Goal: Task Accomplishment & Management: Use online tool/utility

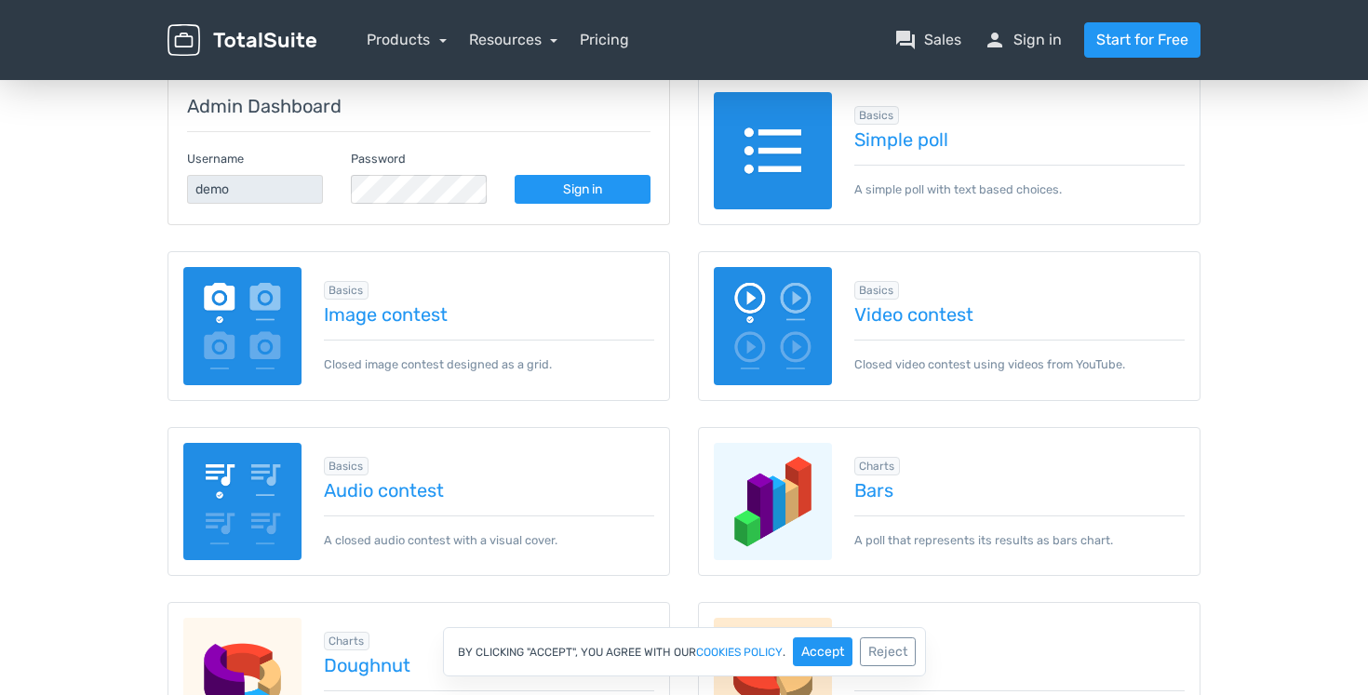
scroll to position [260, 0]
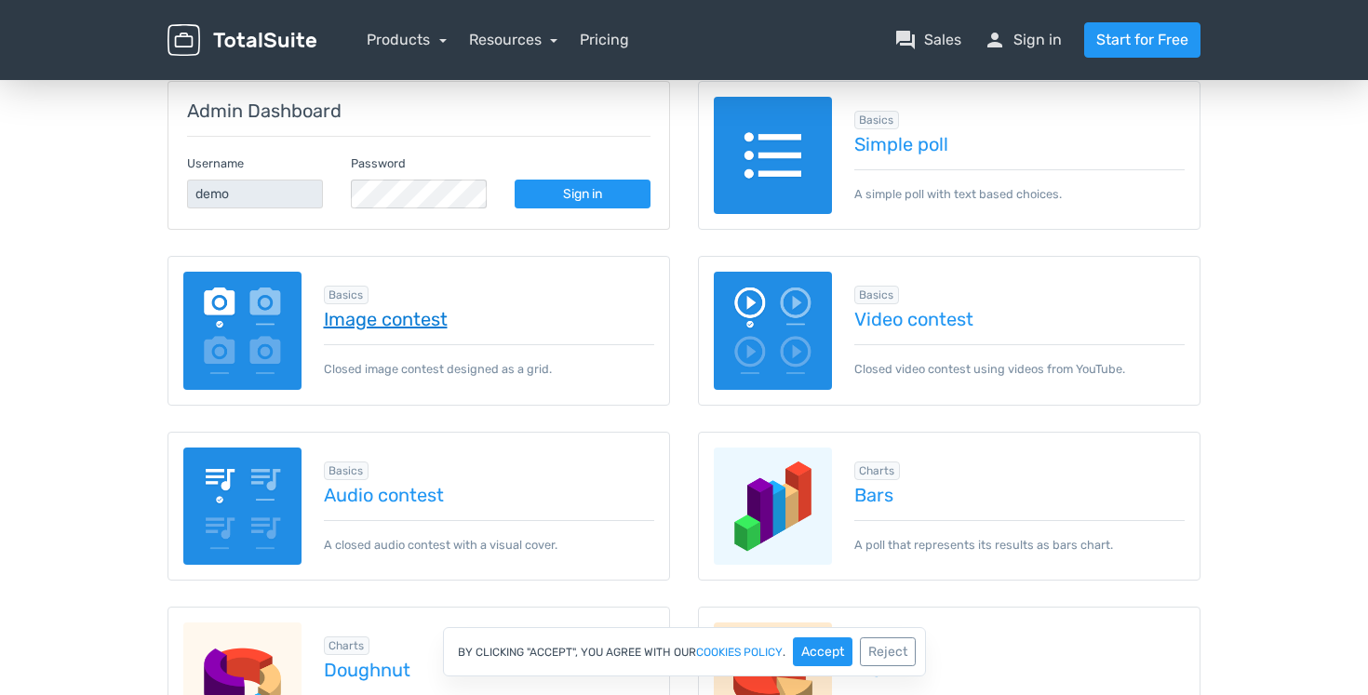
click at [439, 316] on link "Image contest" at bounding box center [489, 319] width 331 height 20
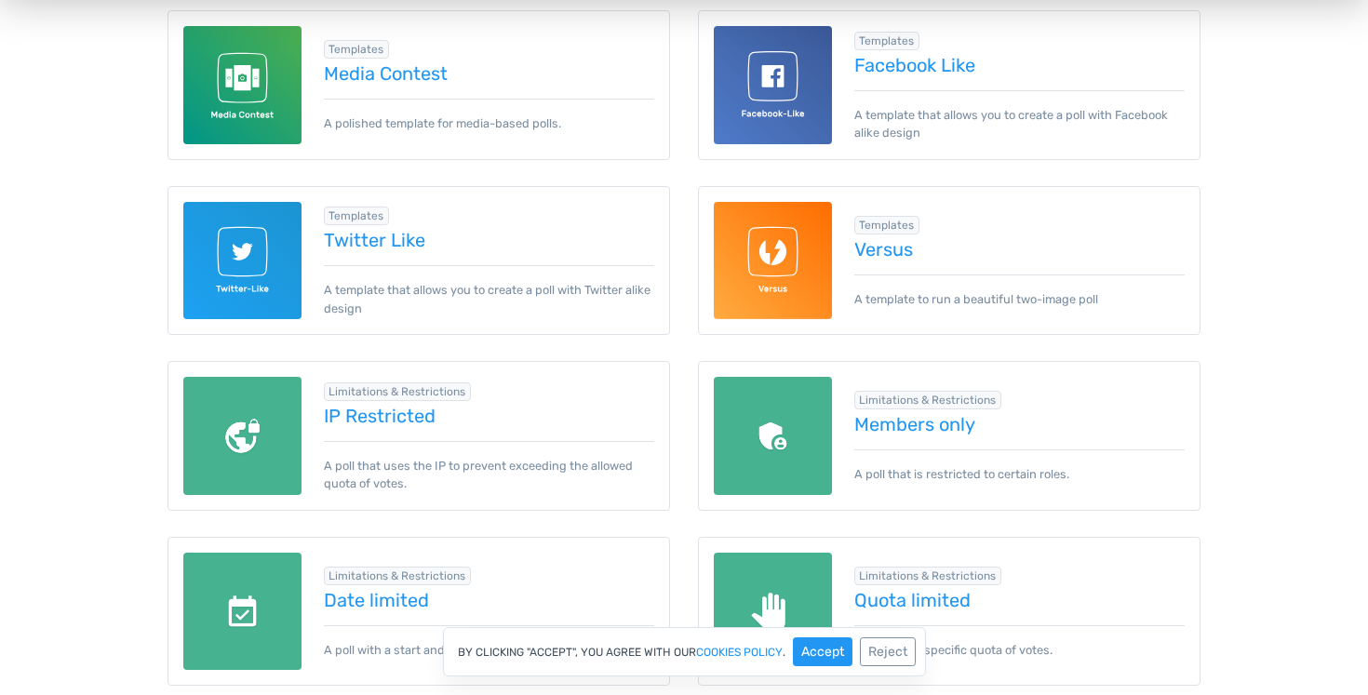
scroll to position [0, 0]
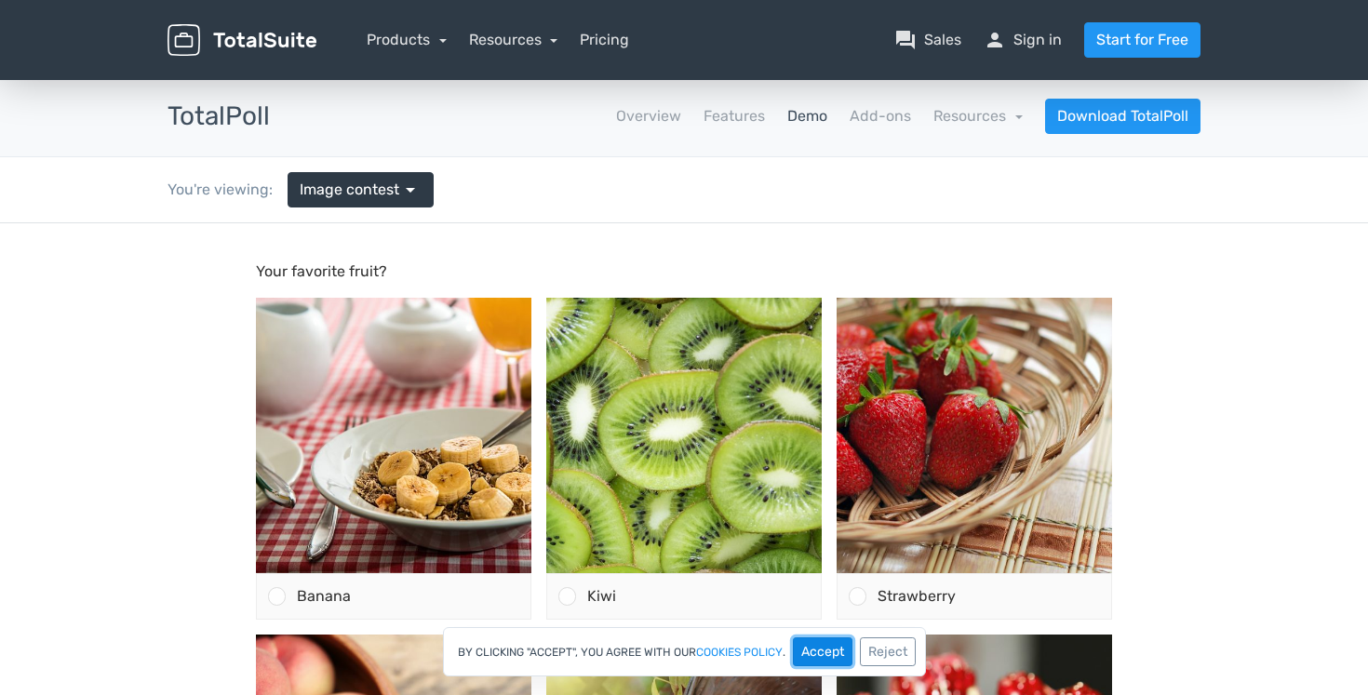
click at [836, 650] on button "Accept" at bounding box center [823, 652] width 60 height 29
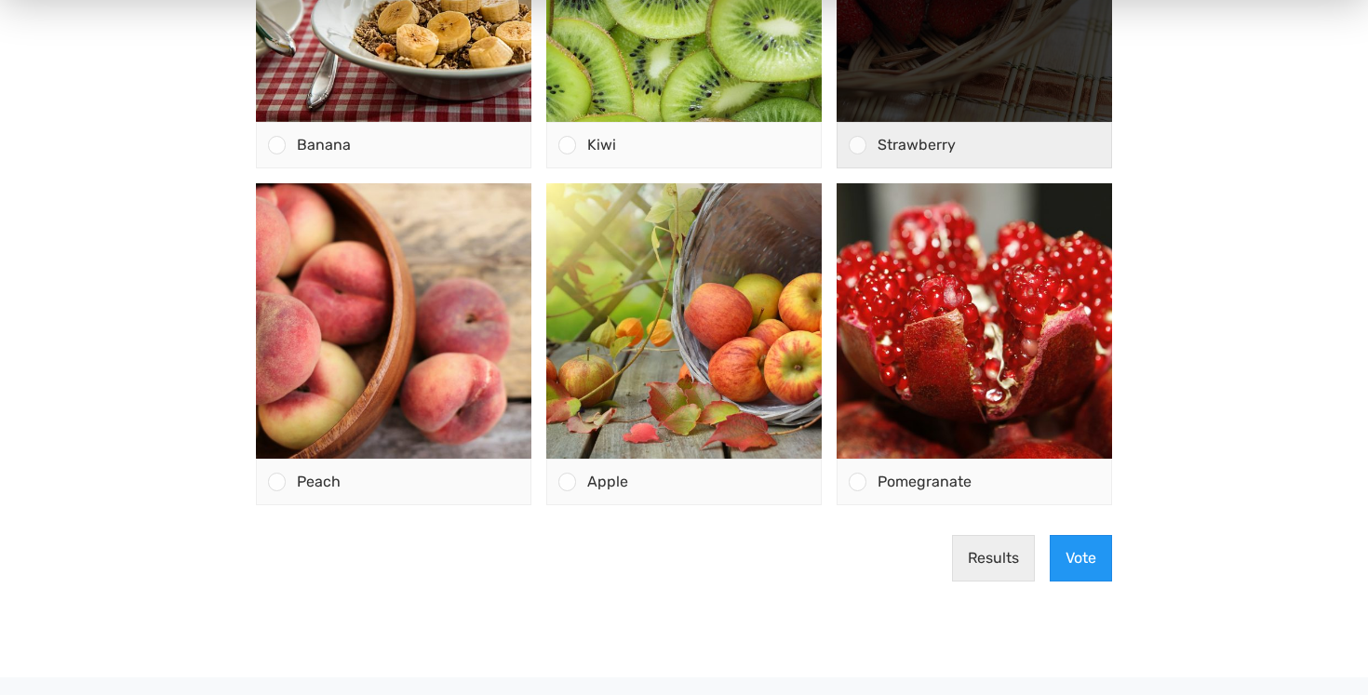
scroll to position [468, 0]
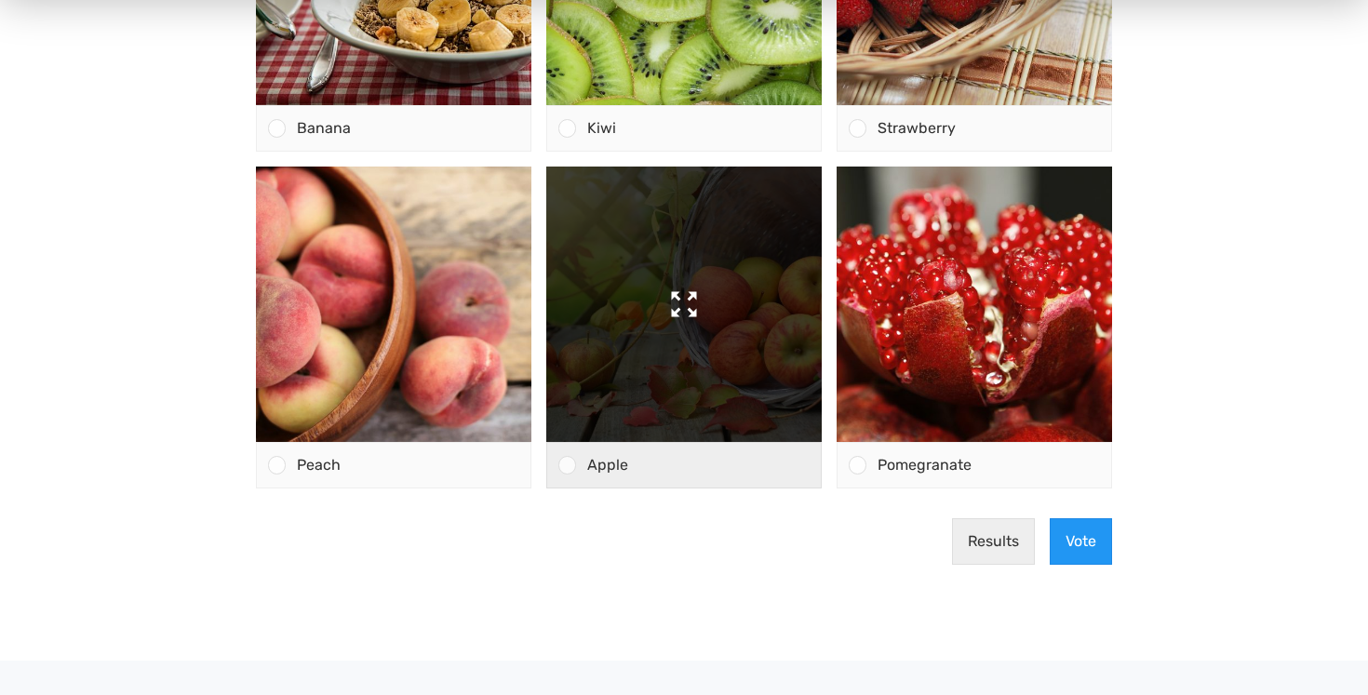
click at [723, 357] on img at bounding box center [684, 305] width 276 height 276
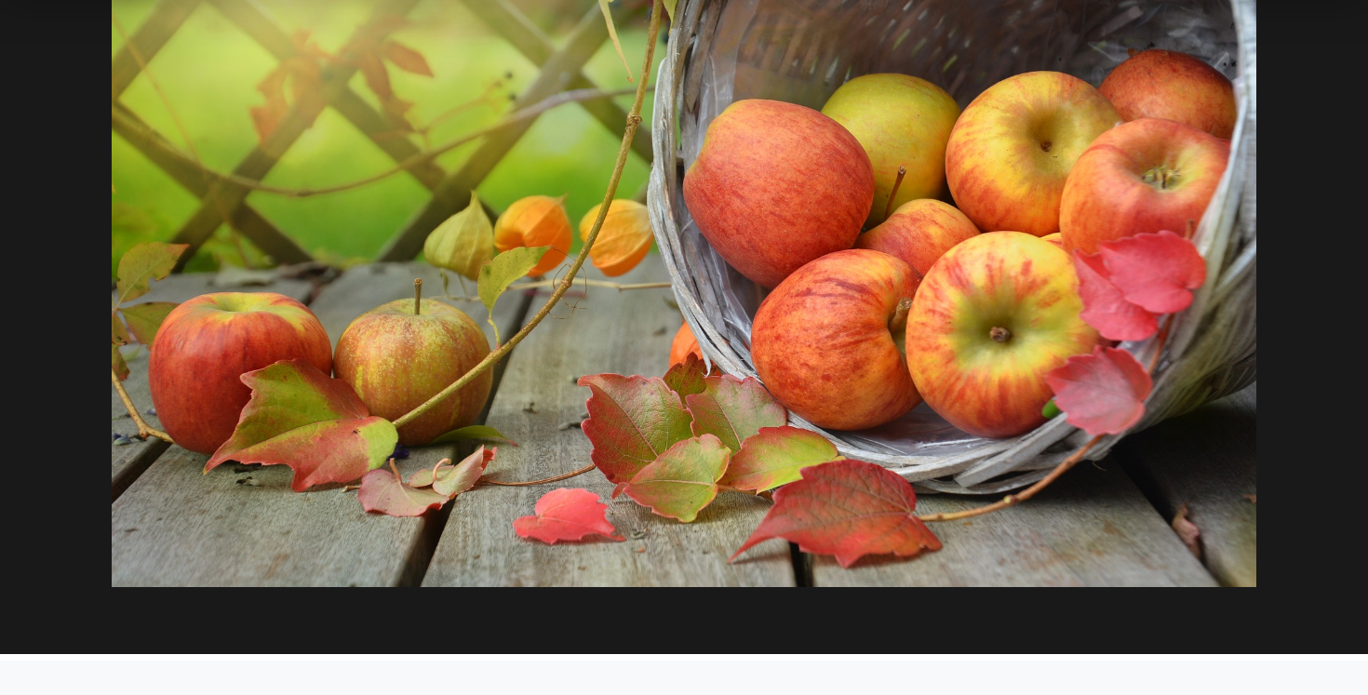
click at [1304, 224] on div at bounding box center [684, 204] width 1368 height 899
click at [863, 619] on div at bounding box center [684, 204] width 1368 height 899
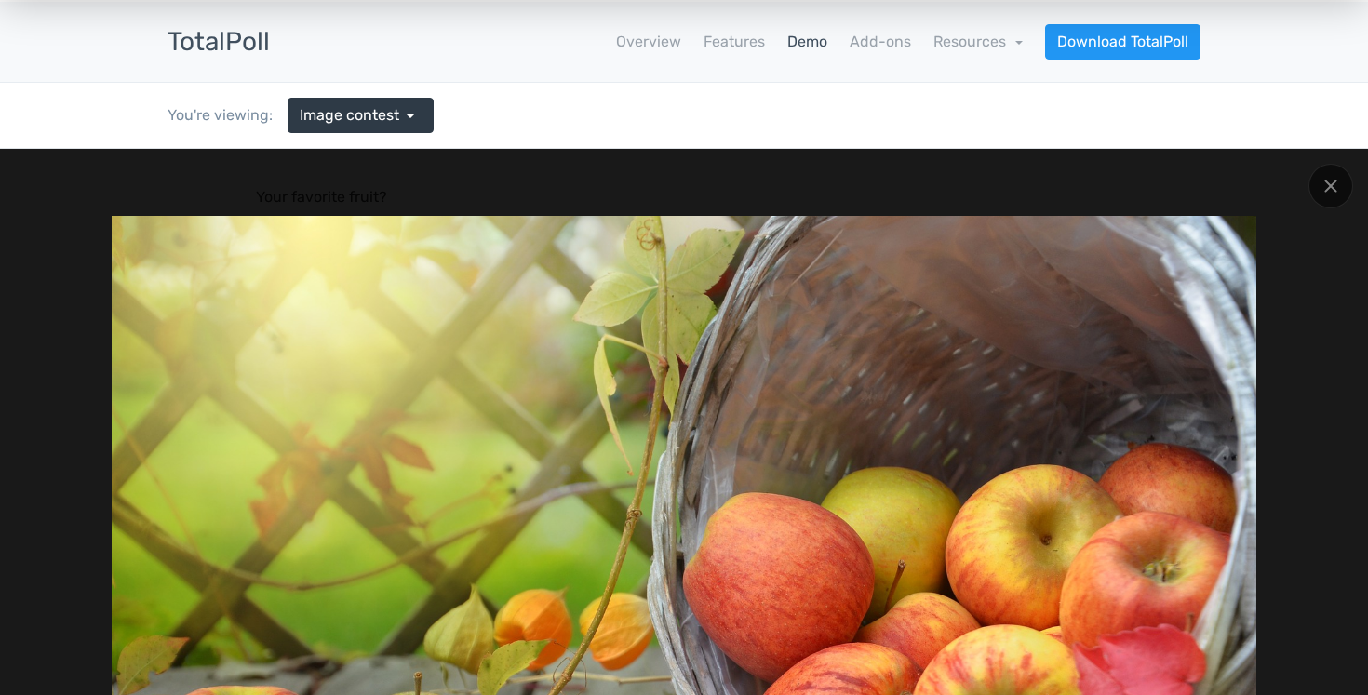
scroll to position [0, 0]
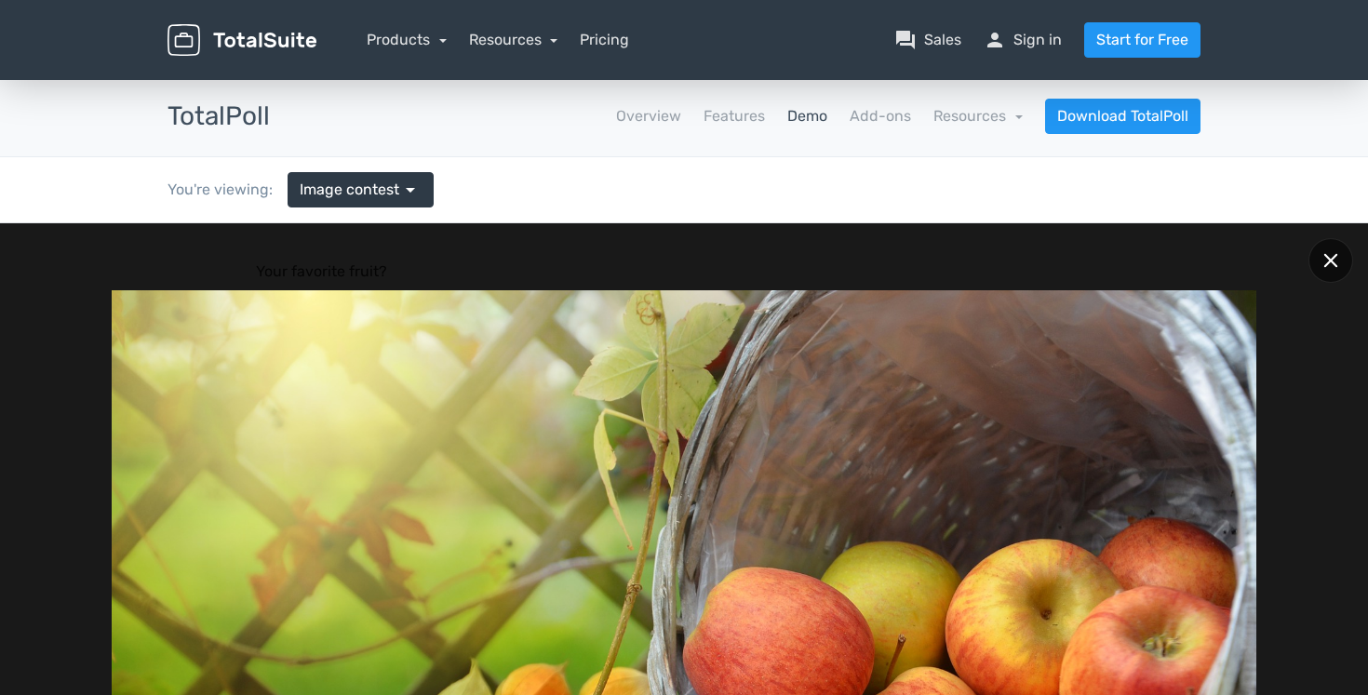
click at [1337, 275] on div at bounding box center [1331, 260] width 45 height 45
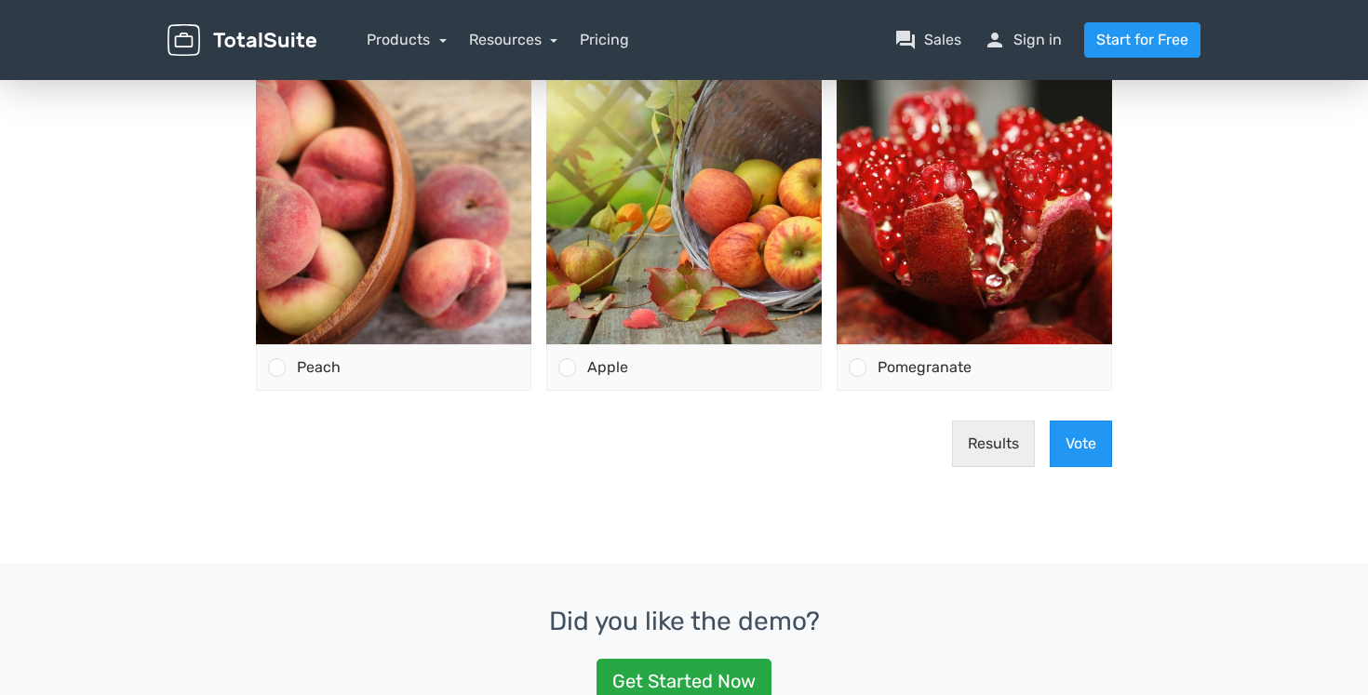
scroll to position [572, 0]
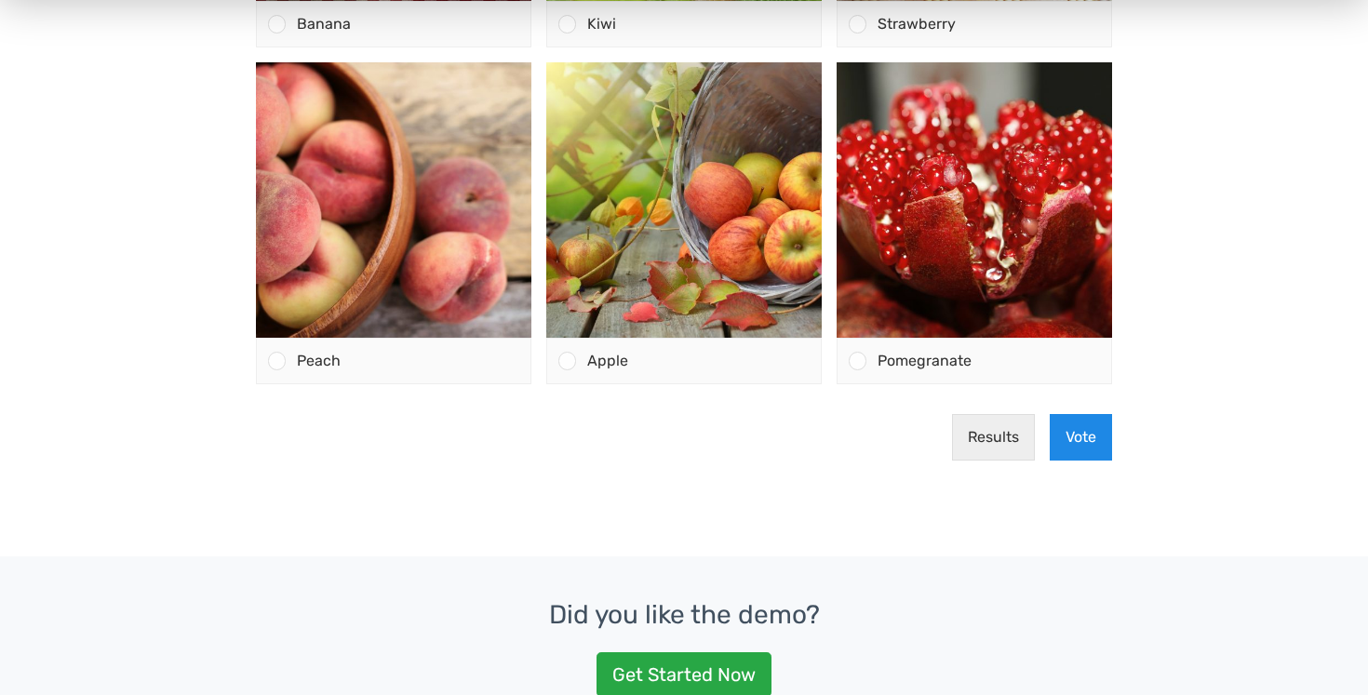
click at [1082, 427] on button "Vote" at bounding box center [1081, 437] width 62 height 47
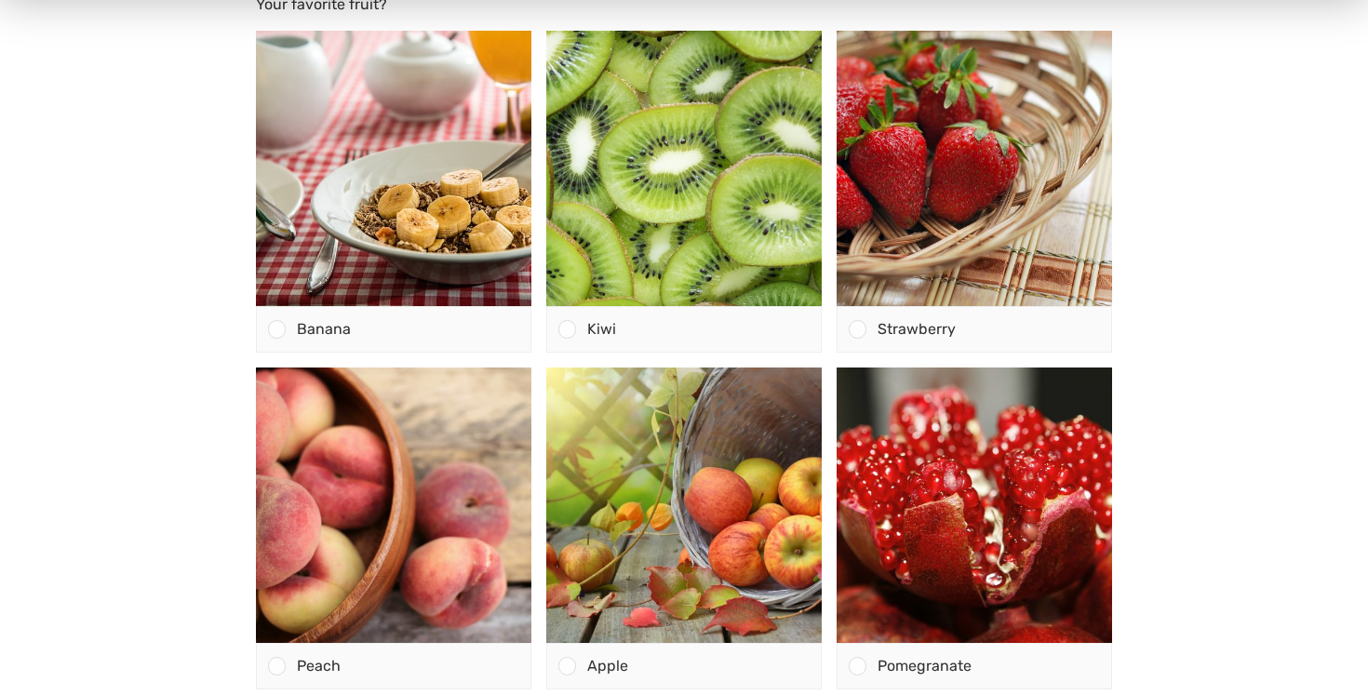
scroll to position [333, 0]
